Goal: Find specific page/section: Find specific page/section

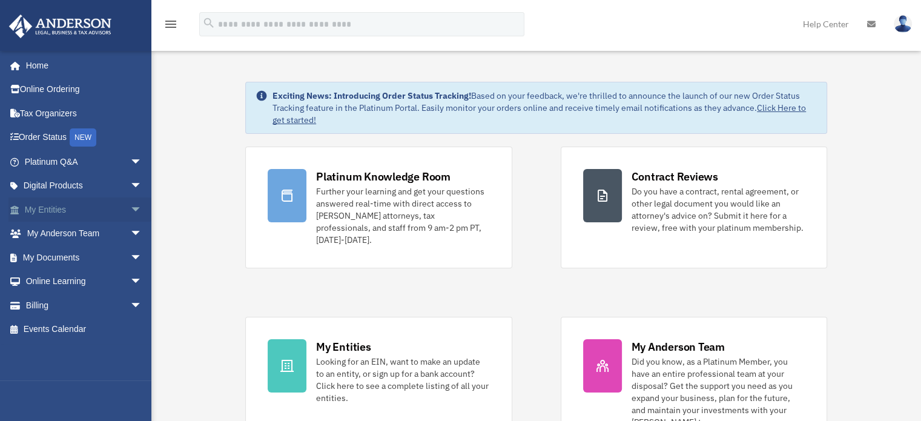
click at [130, 208] on span "arrow_drop_down" at bounding box center [142, 209] width 24 height 25
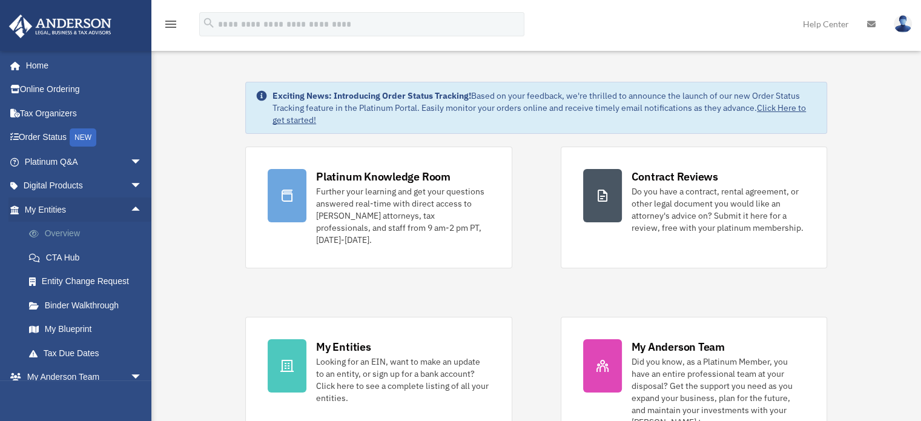
click at [71, 233] on link "Overview" at bounding box center [89, 234] width 144 height 24
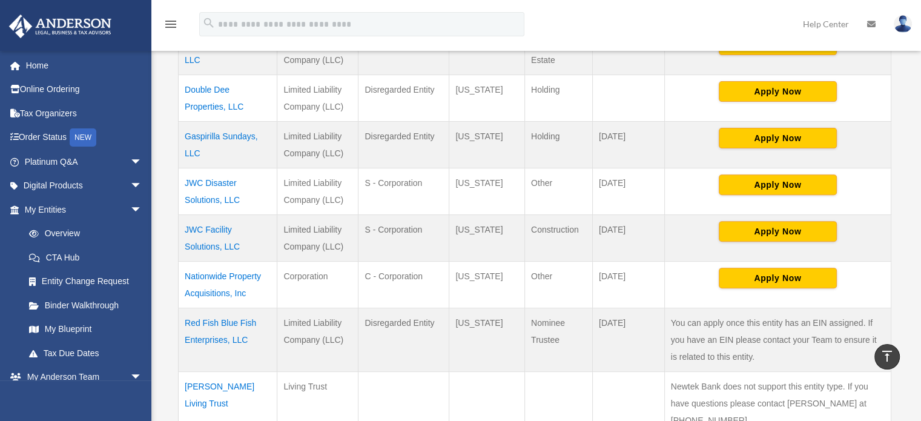
scroll to position [484, 0]
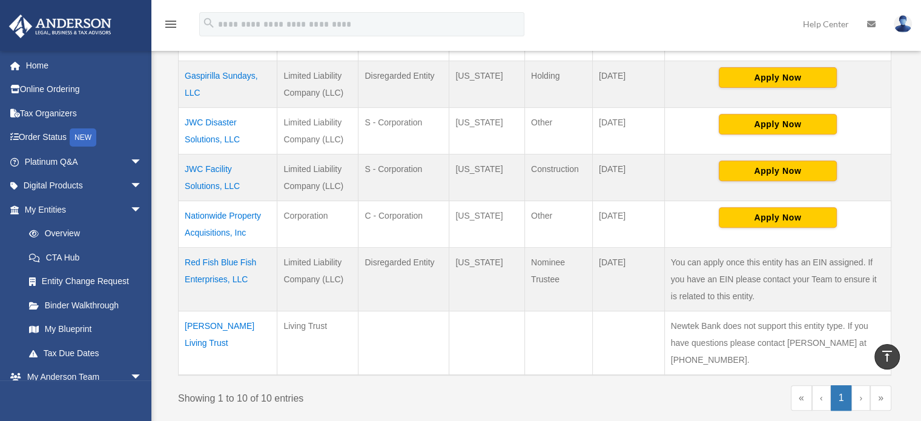
click at [211, 216] on td "Nationwide Property Acquisitions, Inc" at bounding box center [228, 223] width 99 height 47
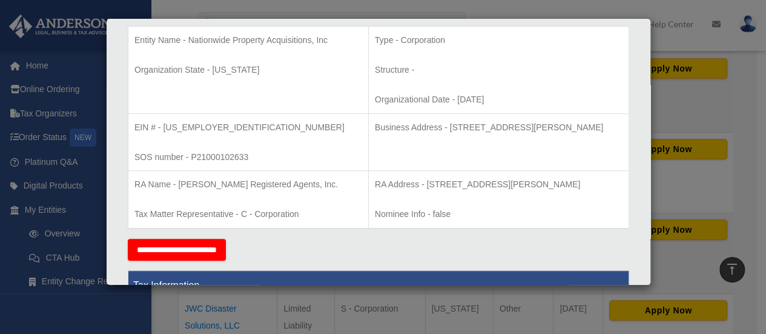
scroll to position [182, 0]
